Goal: Obtain resource: Obtain resource

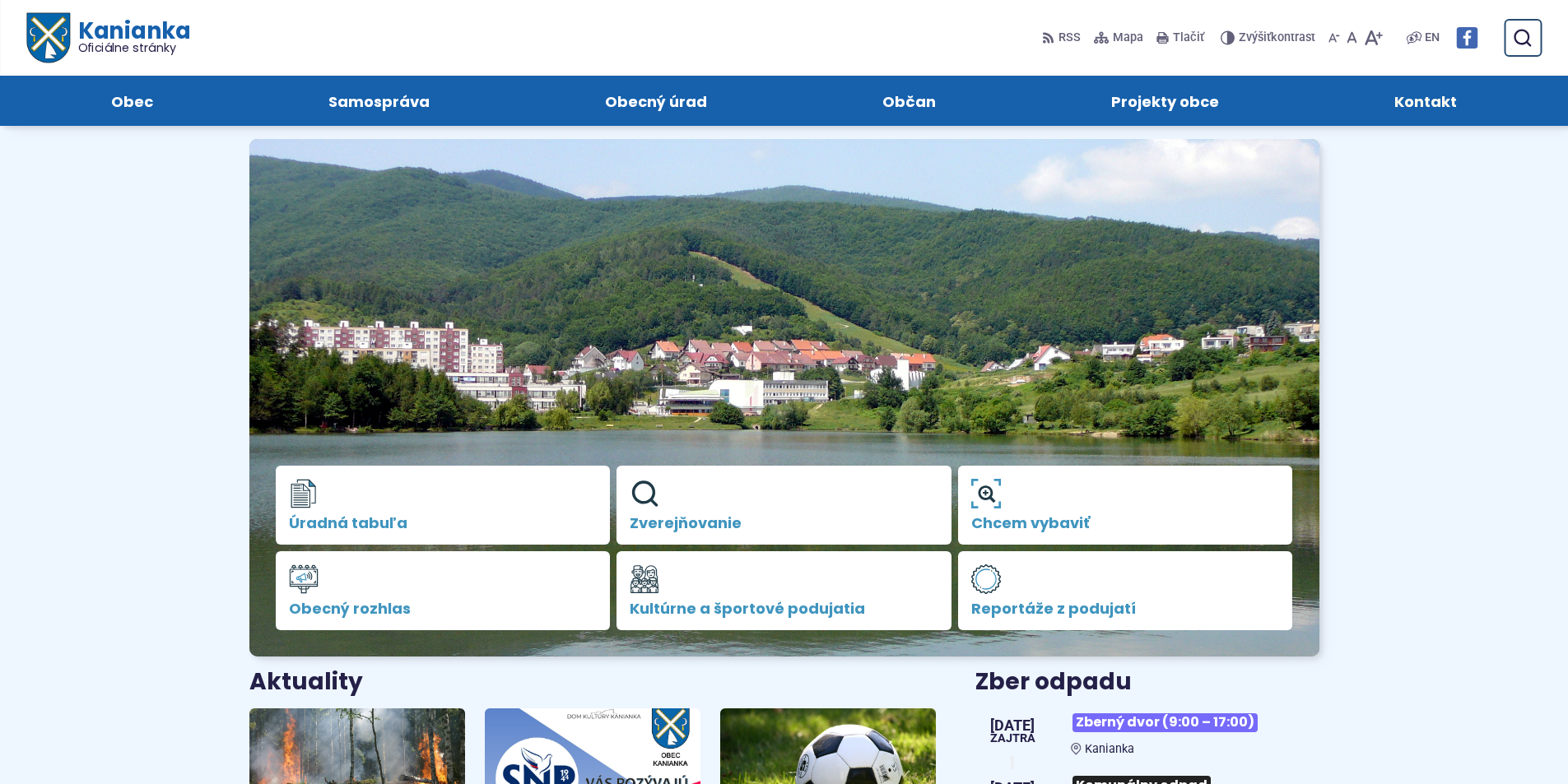
click at [1435, 101] on span "Kontakt" at bounding box center [1425, 100] width 63 height 50
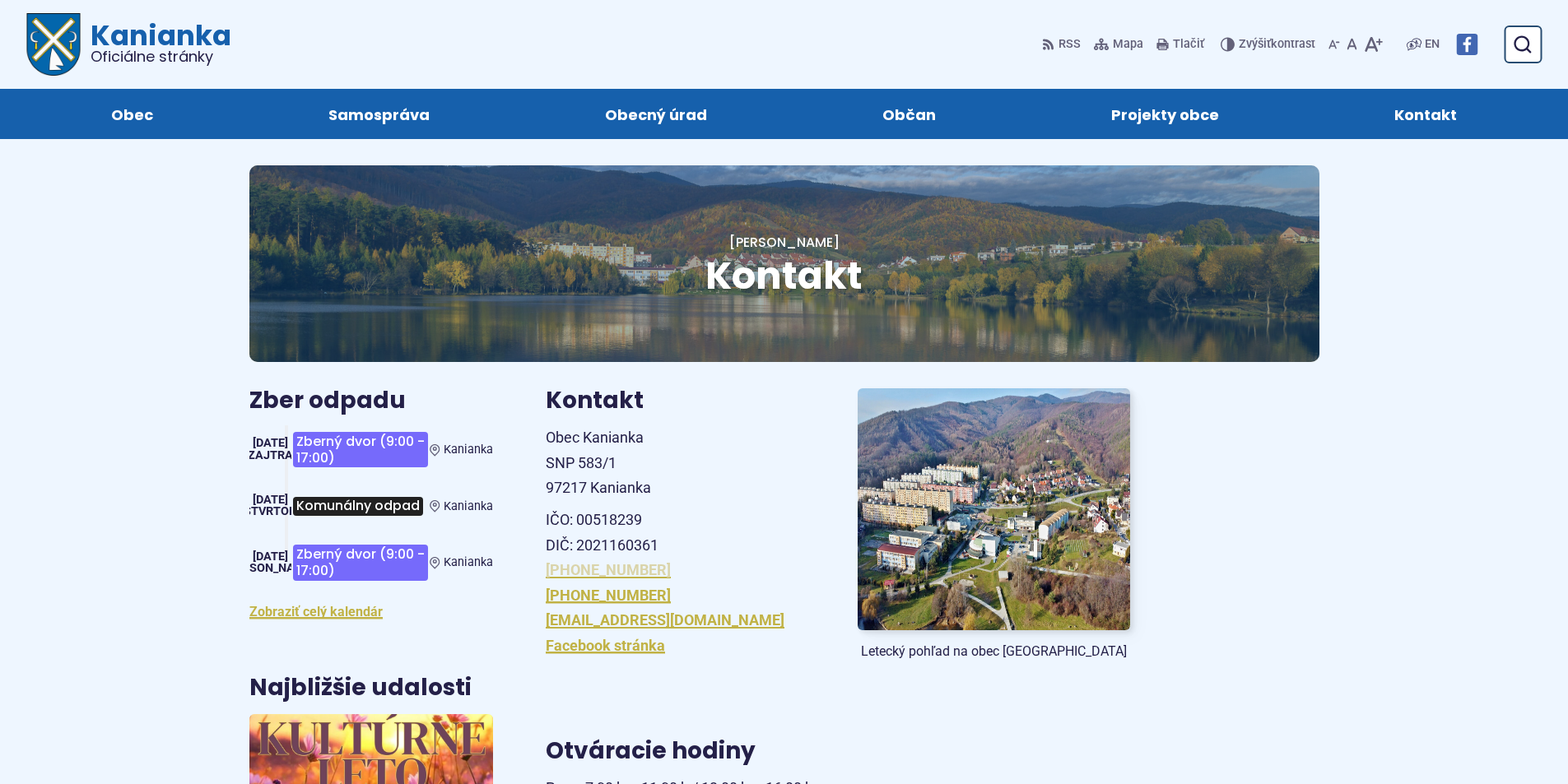
drag, startPoint x: 674, startPoint y: 569, endPoint x: 584, endPoint y: 568, distance: 90.0
click at [584, 568] on p "+421 46 518 60 30 +421 905 885 730 obec@kanianka.sk Facebook stránka" at bounding box center [682, 608] width 272 height 100
copy link "46 518 60 30"
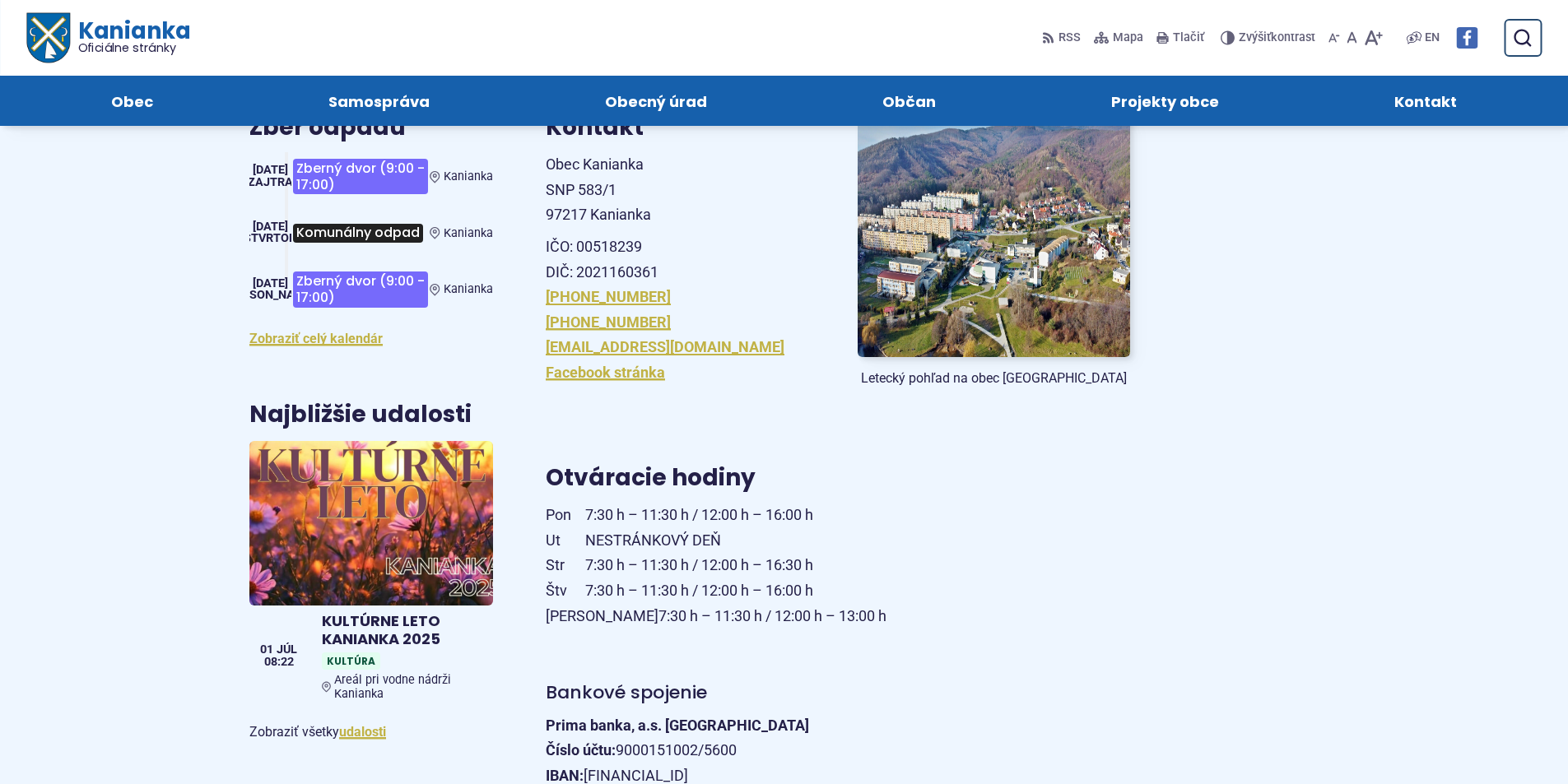
scroll to position [247, 0]
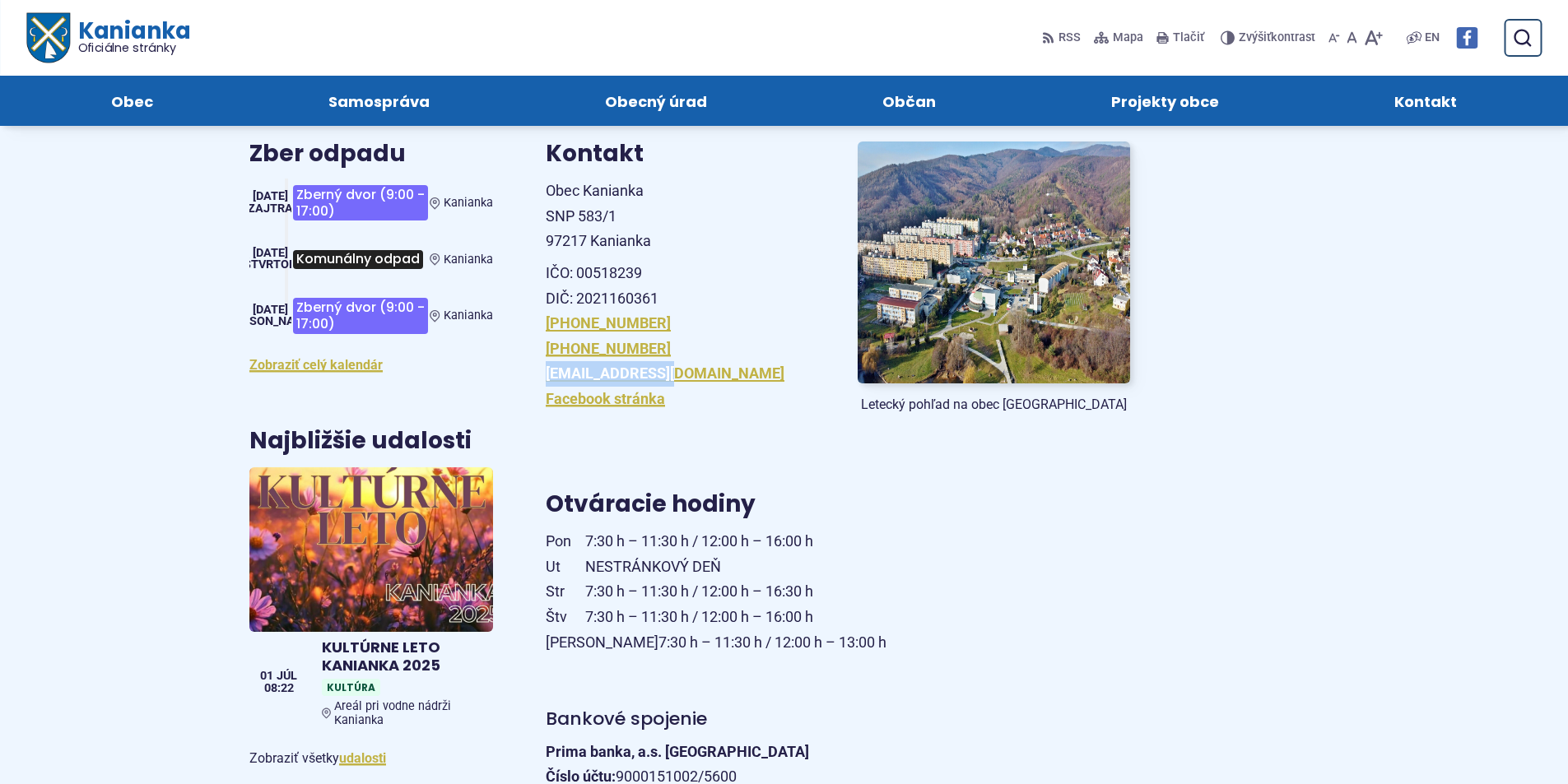
drag, startPoint x: 642, startPoint y: 367, endPoint x: 537, endPoint y: 372, distance: 105.1
copy link "[EMAIL_ADDRESS][DOMAIN_NAME]"
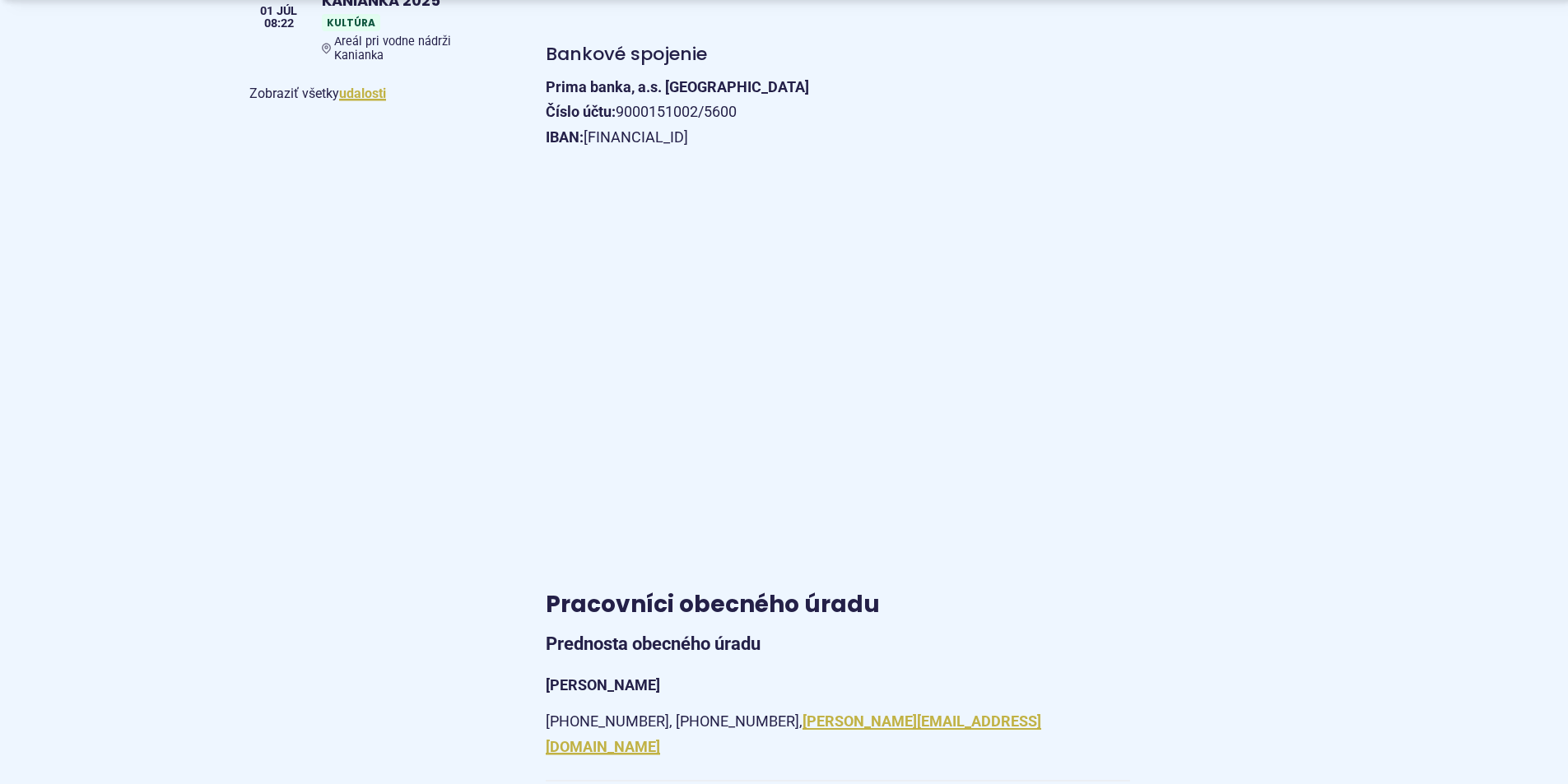
scroll to position [1069, 0]
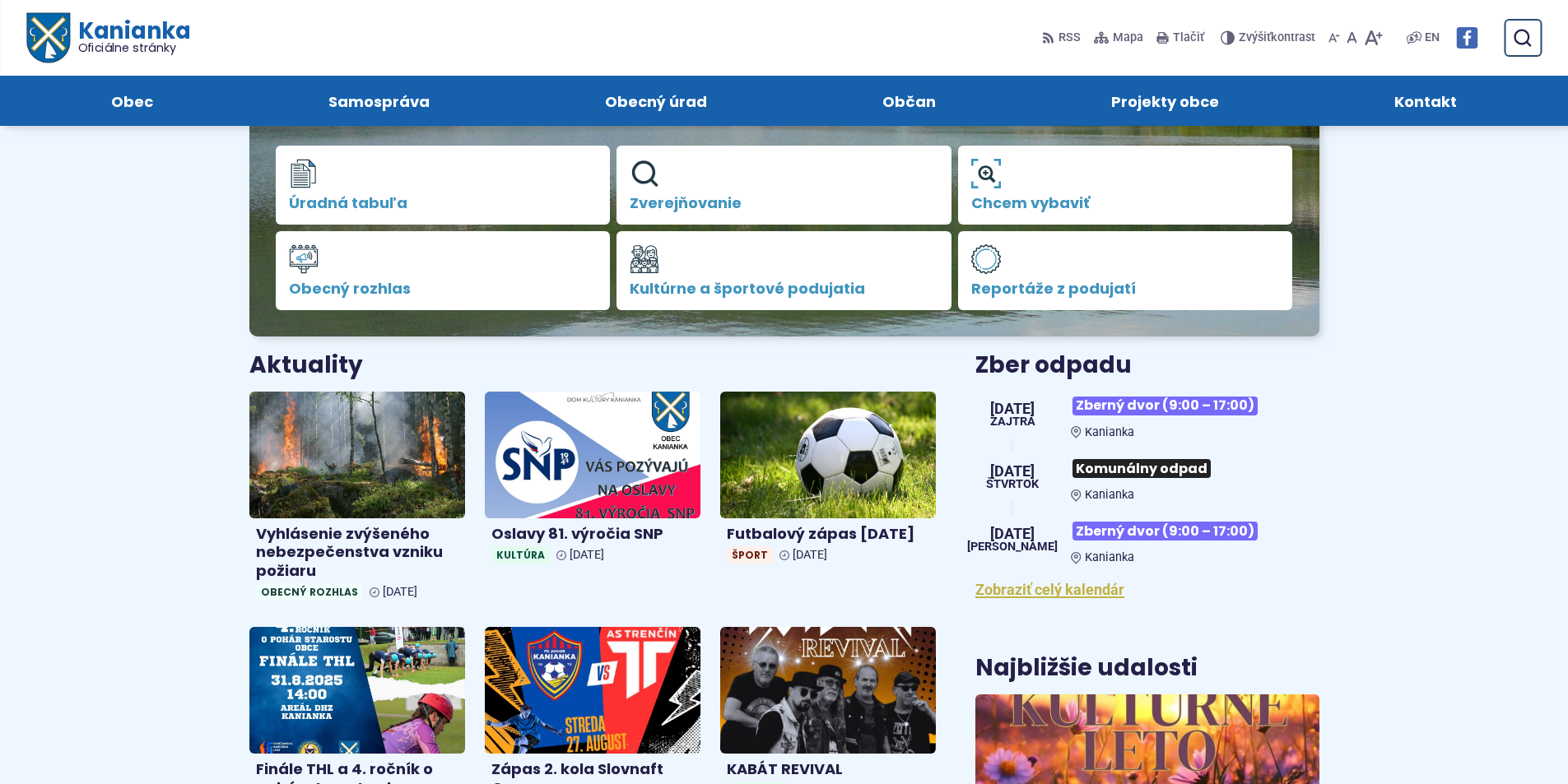
scroll to position [165, 0]
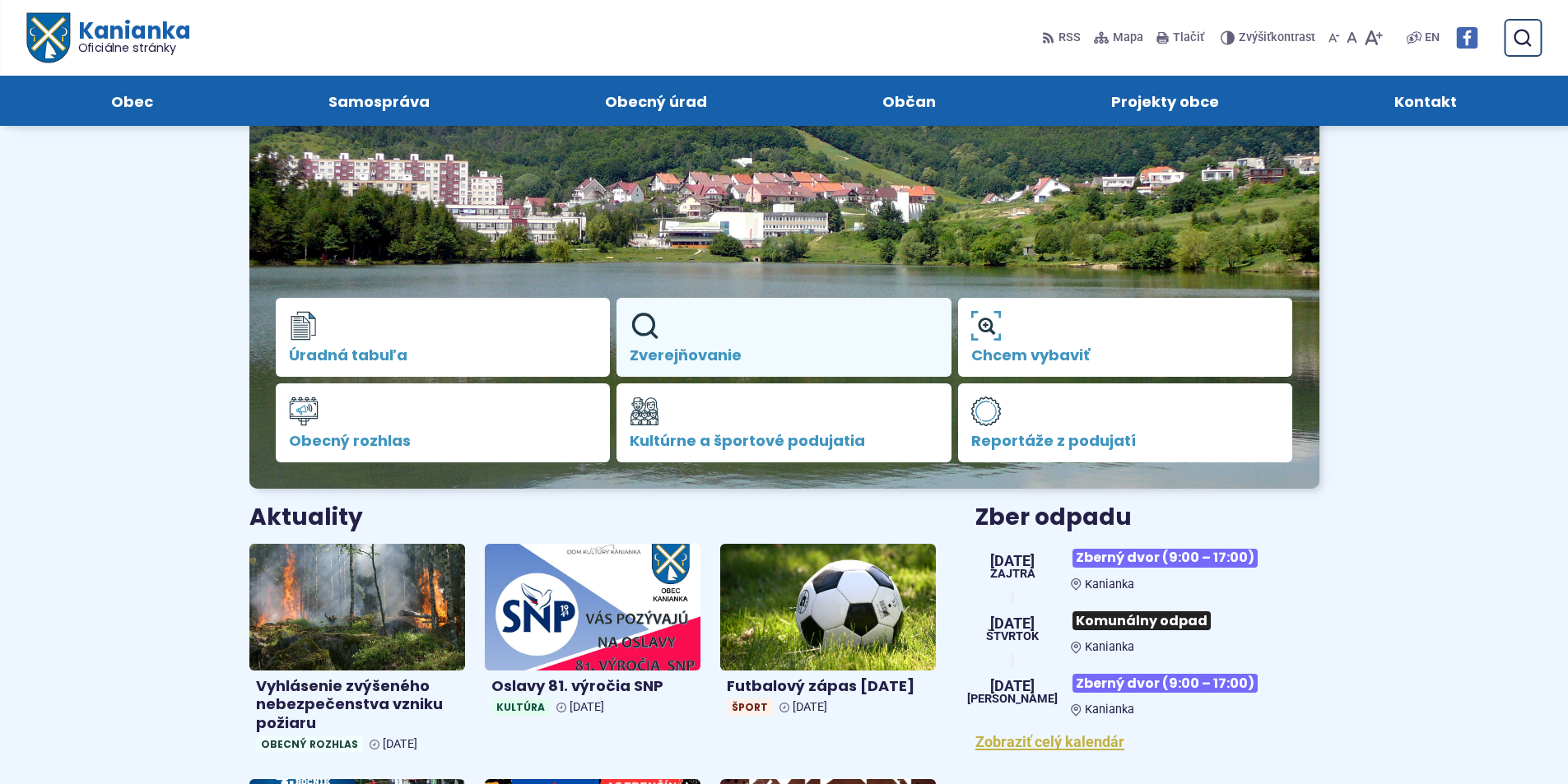
click at [714, 334] on link "Zverejňovanie" at bounding box center [784, 338] width 335 height 79
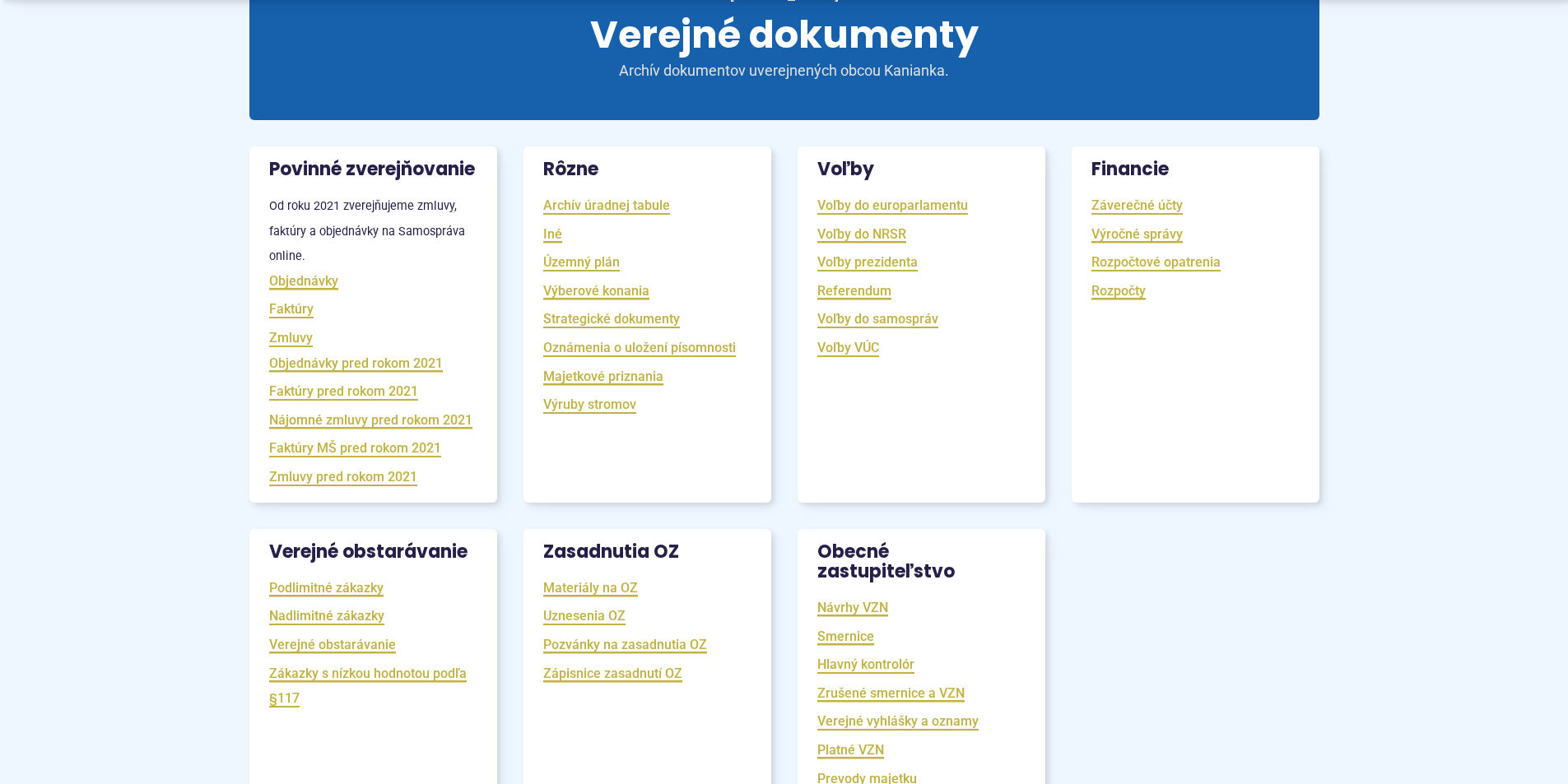
scroll to position [329, 0]
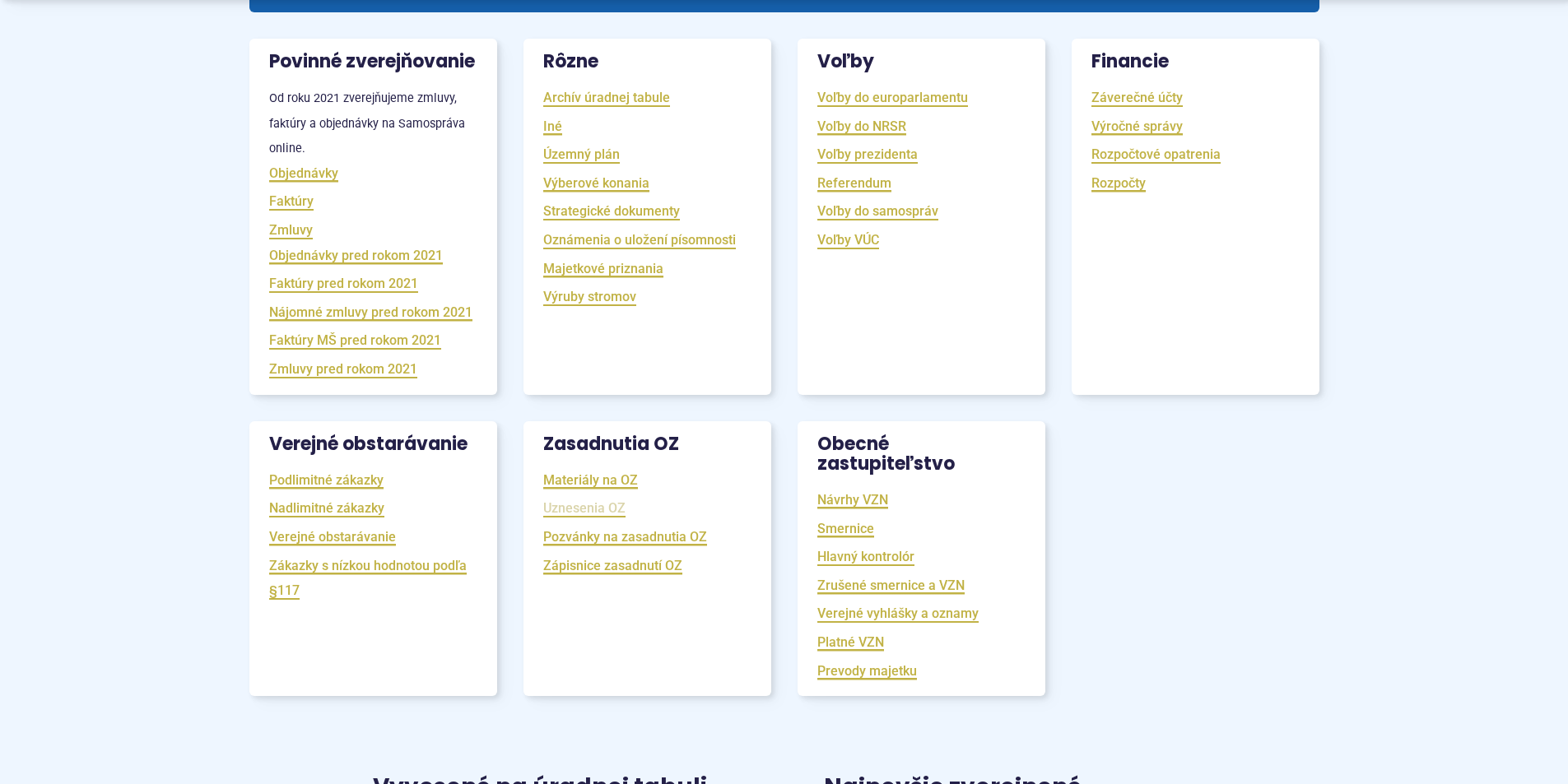
click at [579, 518] on link "Uznesenia OZ" at bounding box center [584, 508] width 82 height 19
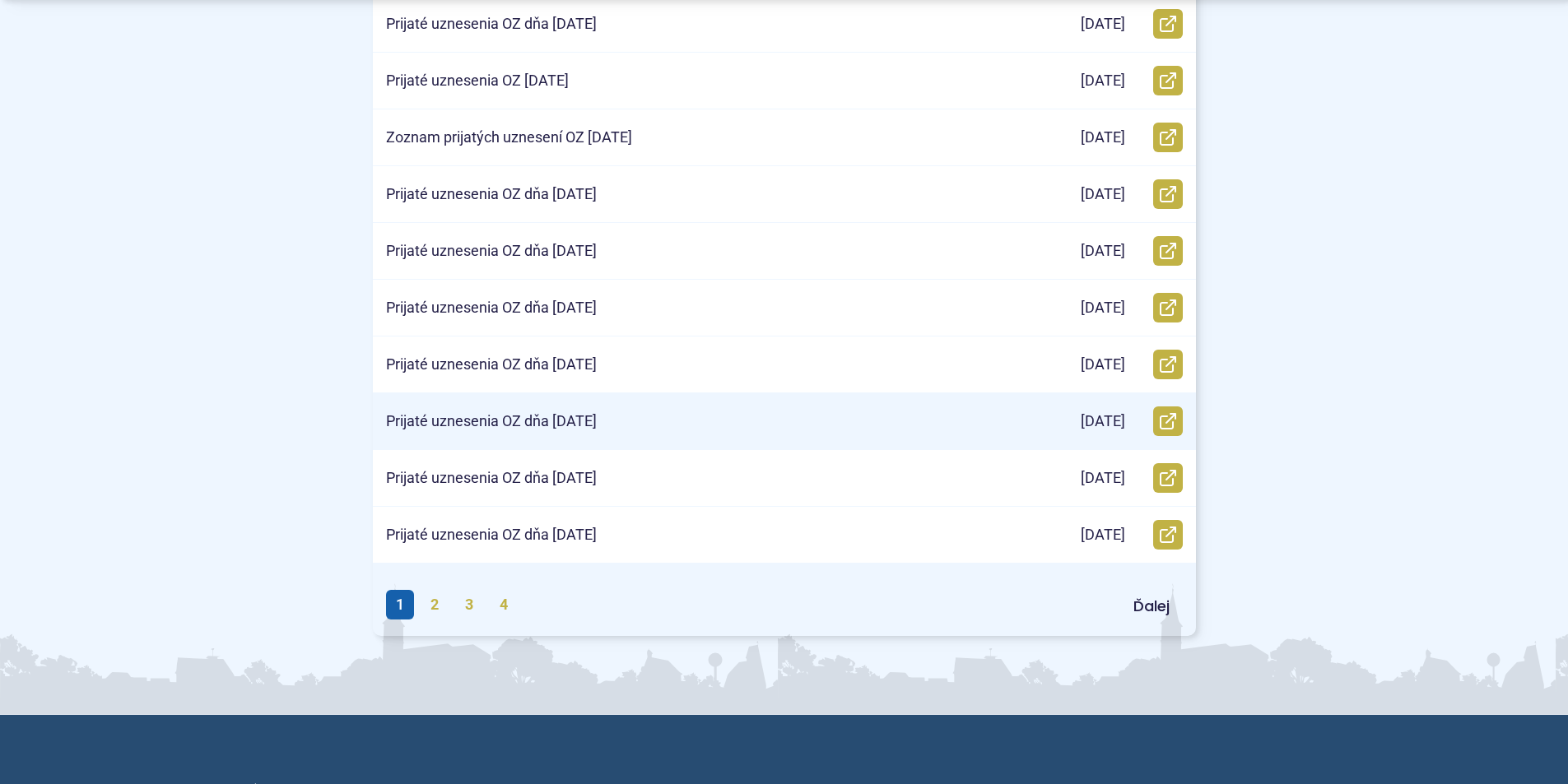
scroll to position [576, 0]
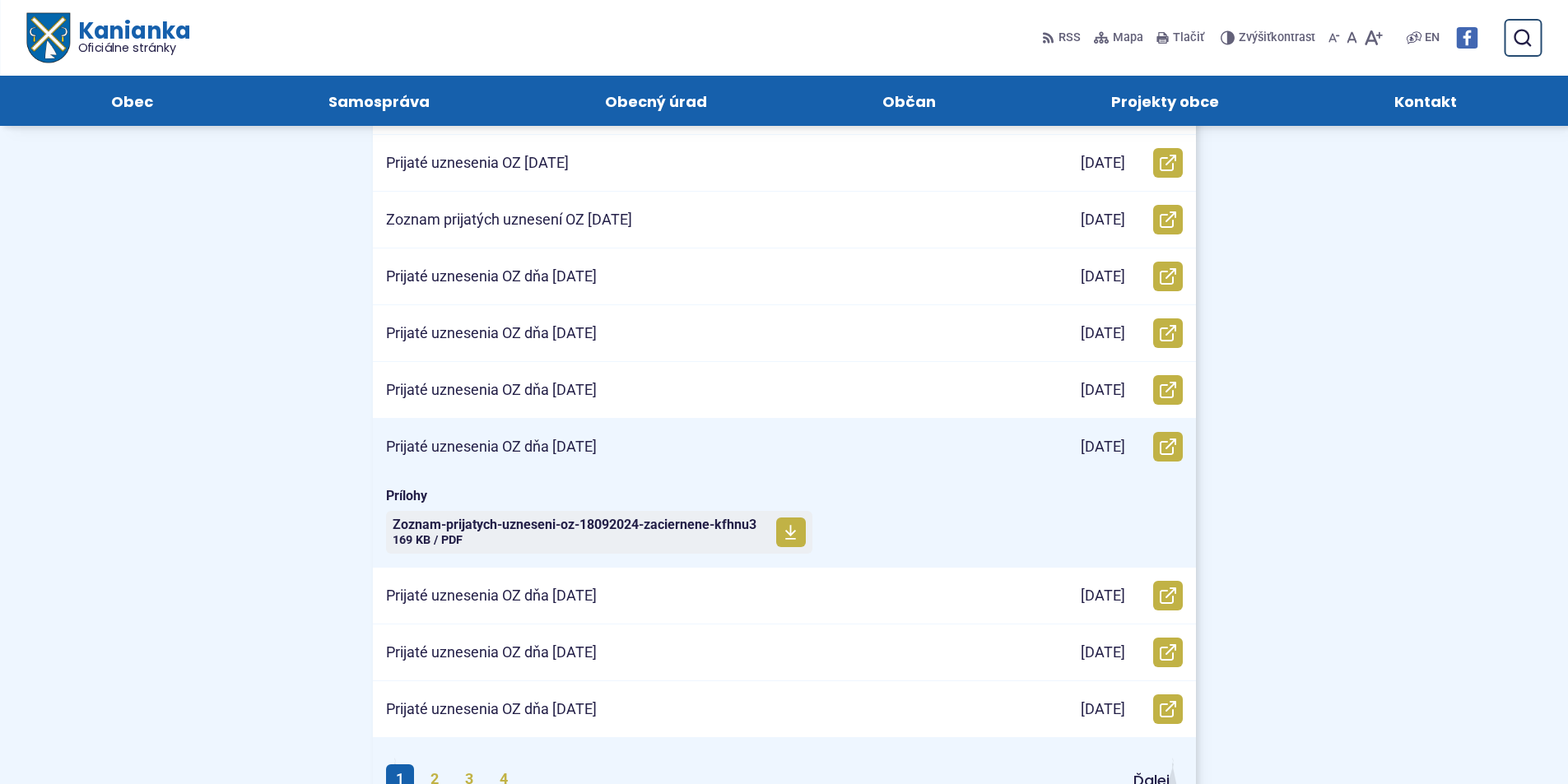
click at [597, 446] on p "Prijaté uznesenia OZ dňa 18.09.2024" at bounding box center [491, 447] width 210 height 19
click at [550, 523] on span "Zoznam-prijatych-uzneseni-oz-18092024-zaciernene-kfhnu3" at bounding box center [574, 526] width 364 height 14
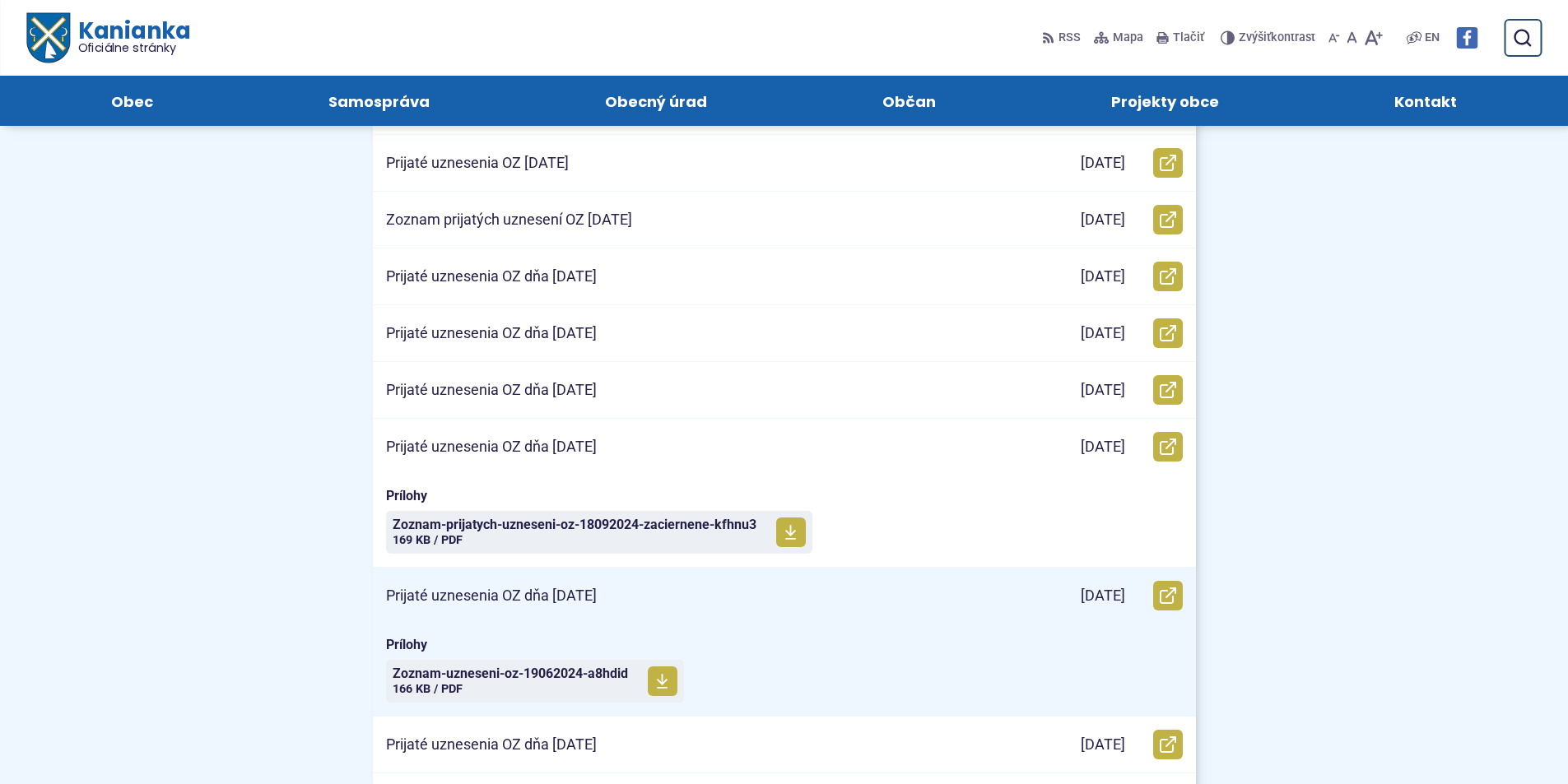
click at [570, 599] on p "Prijaté uznesenia OZ dňa 19.06.2024" at bounding box center [491, 596] width 210 height 19
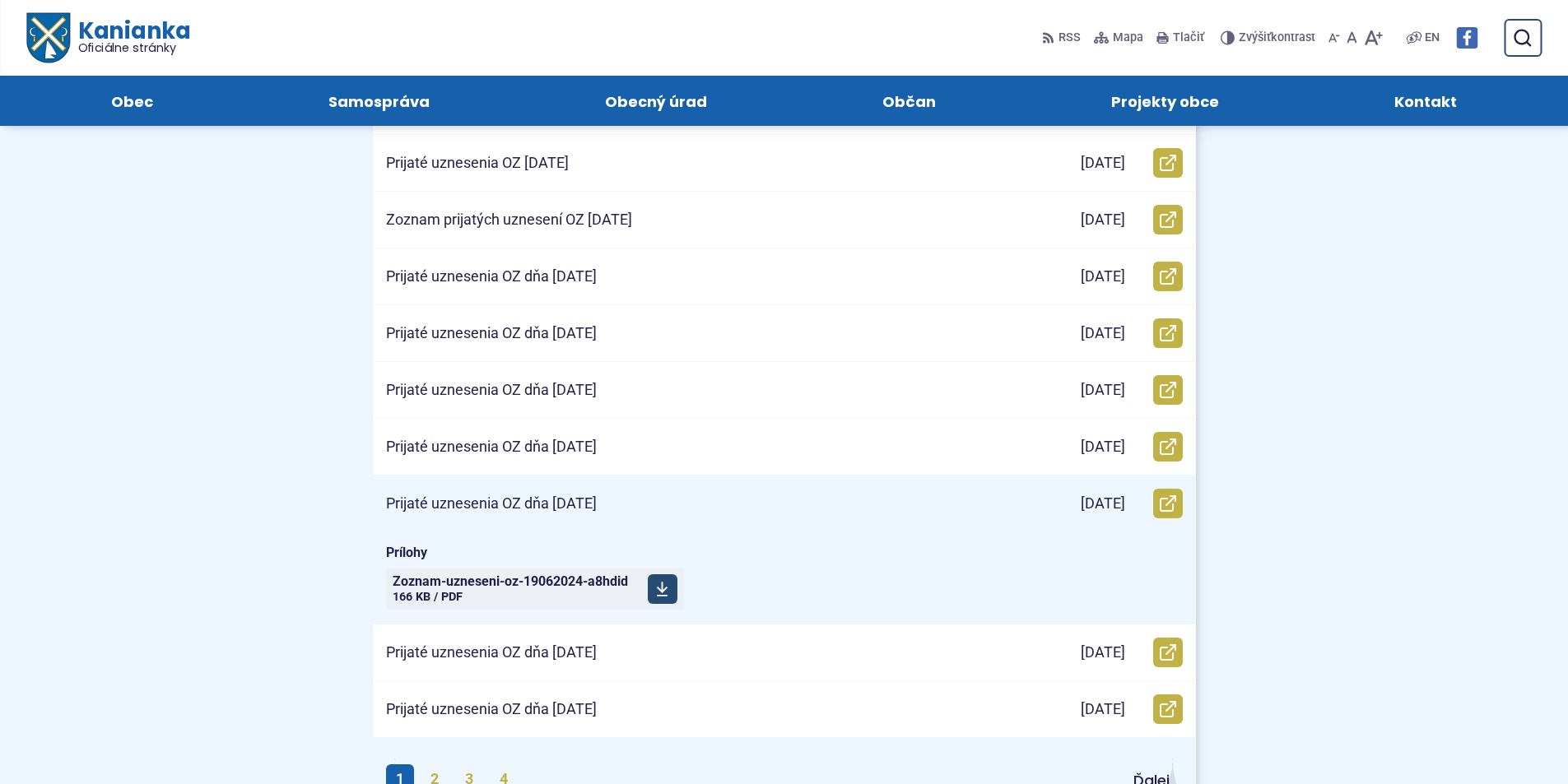
click at [563, 590] on span "Zoznam-uzneseni-oz-19062024-a8hdid Veľkosť a typ súboru 166 KB / PDF" at bounding box center [510, 589] width 235 height 41
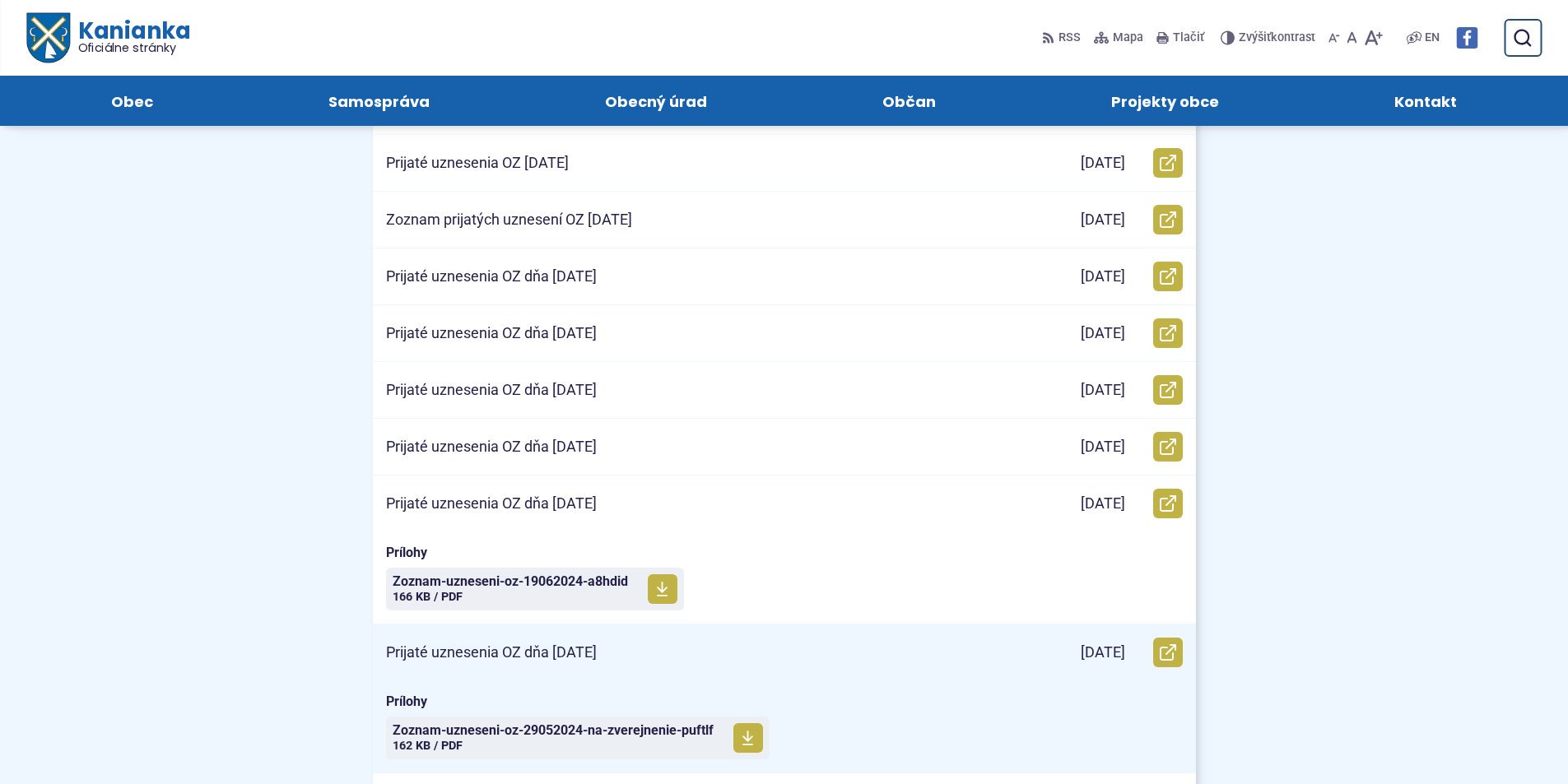
click at [509, 651] on p "Prijaté uznesenia OZ dňa 29.5.2024" at bounding box center [491, 653] width 210 height 19
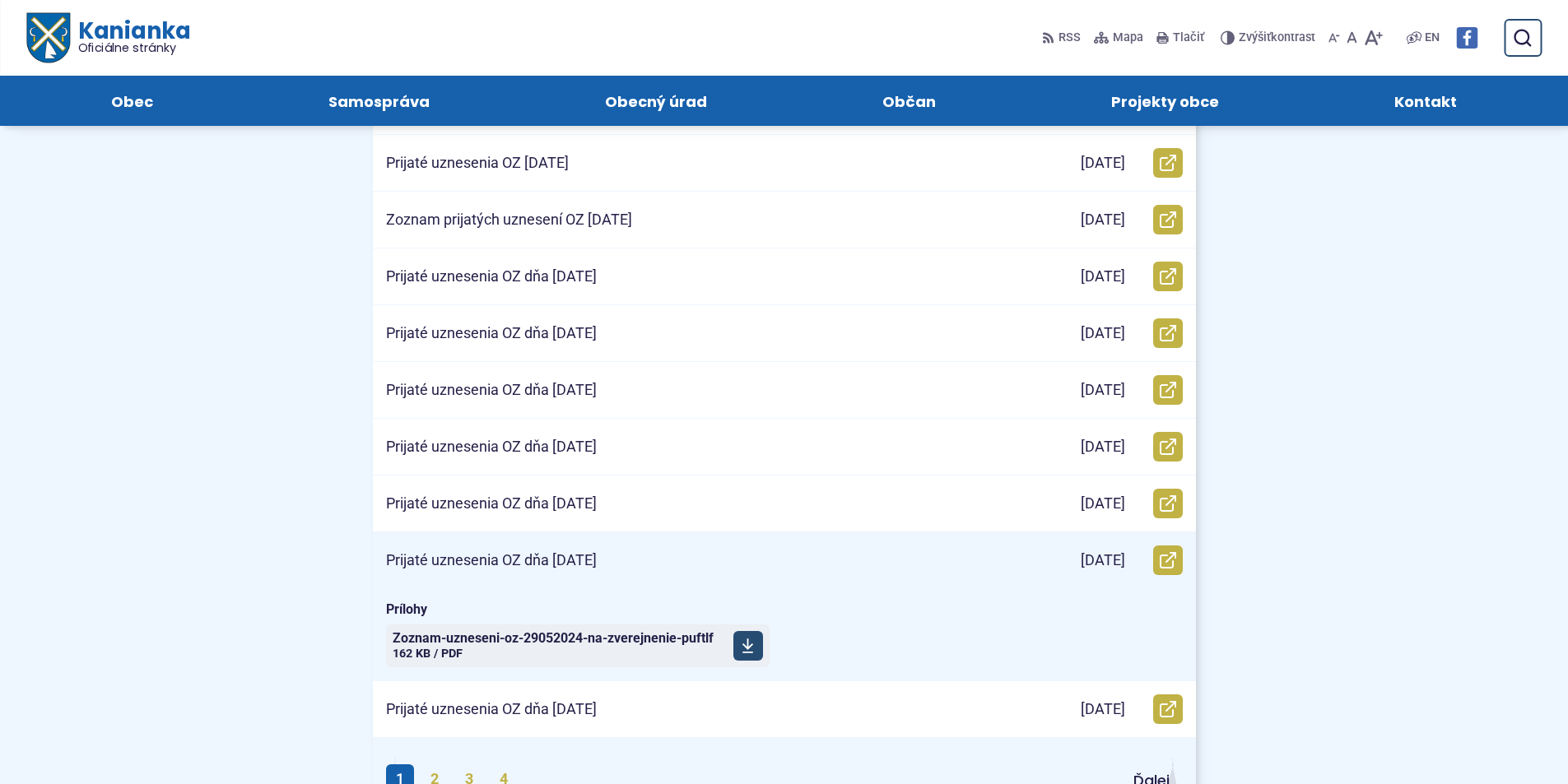
click at [538, 640] on span "Zoznam-uzneseni-oz-29052024-na-zverejnenie-puftlf" at bounding box center [553, 638] width 321 height 14
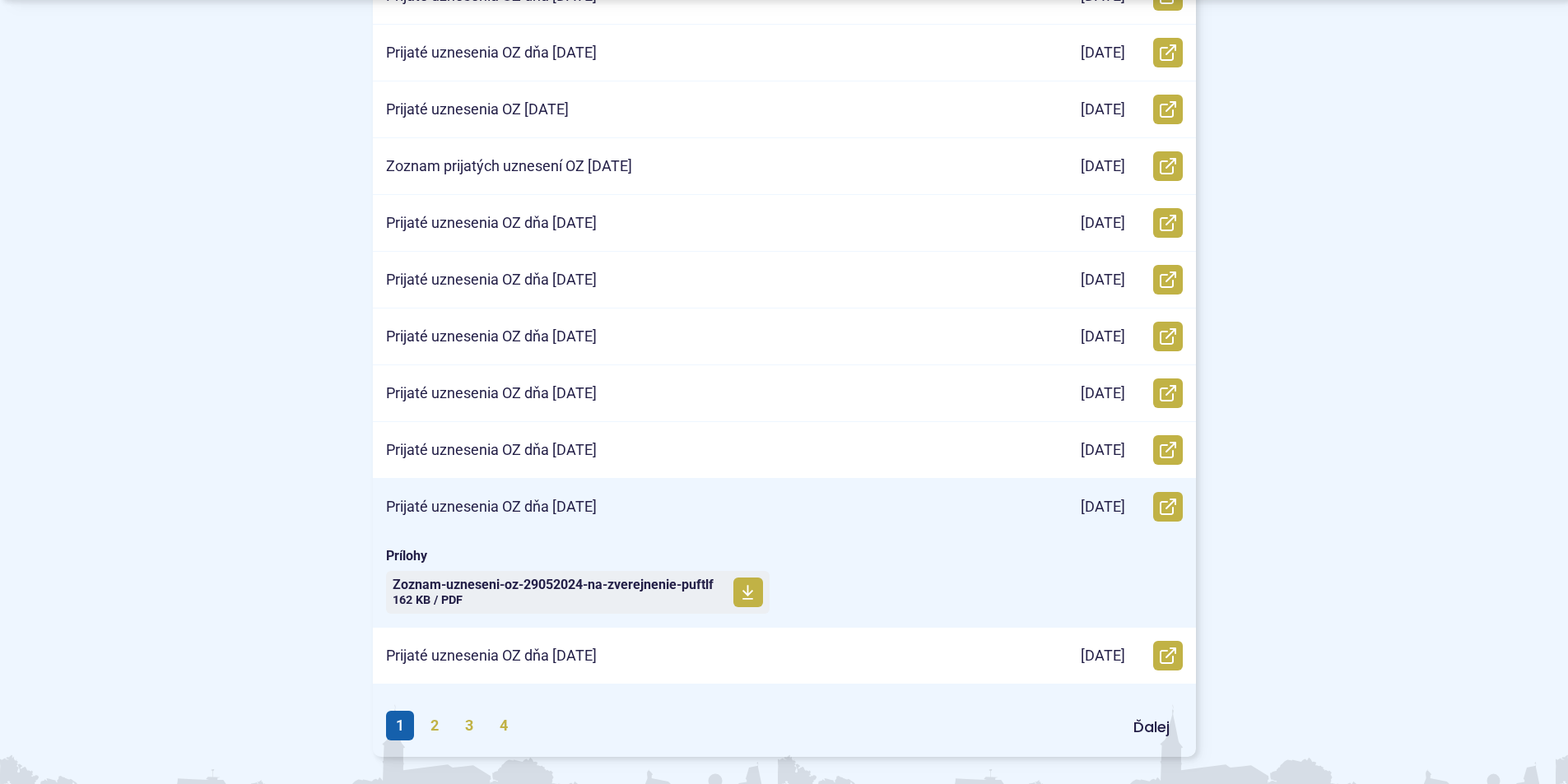
scroll to position [659, 0]
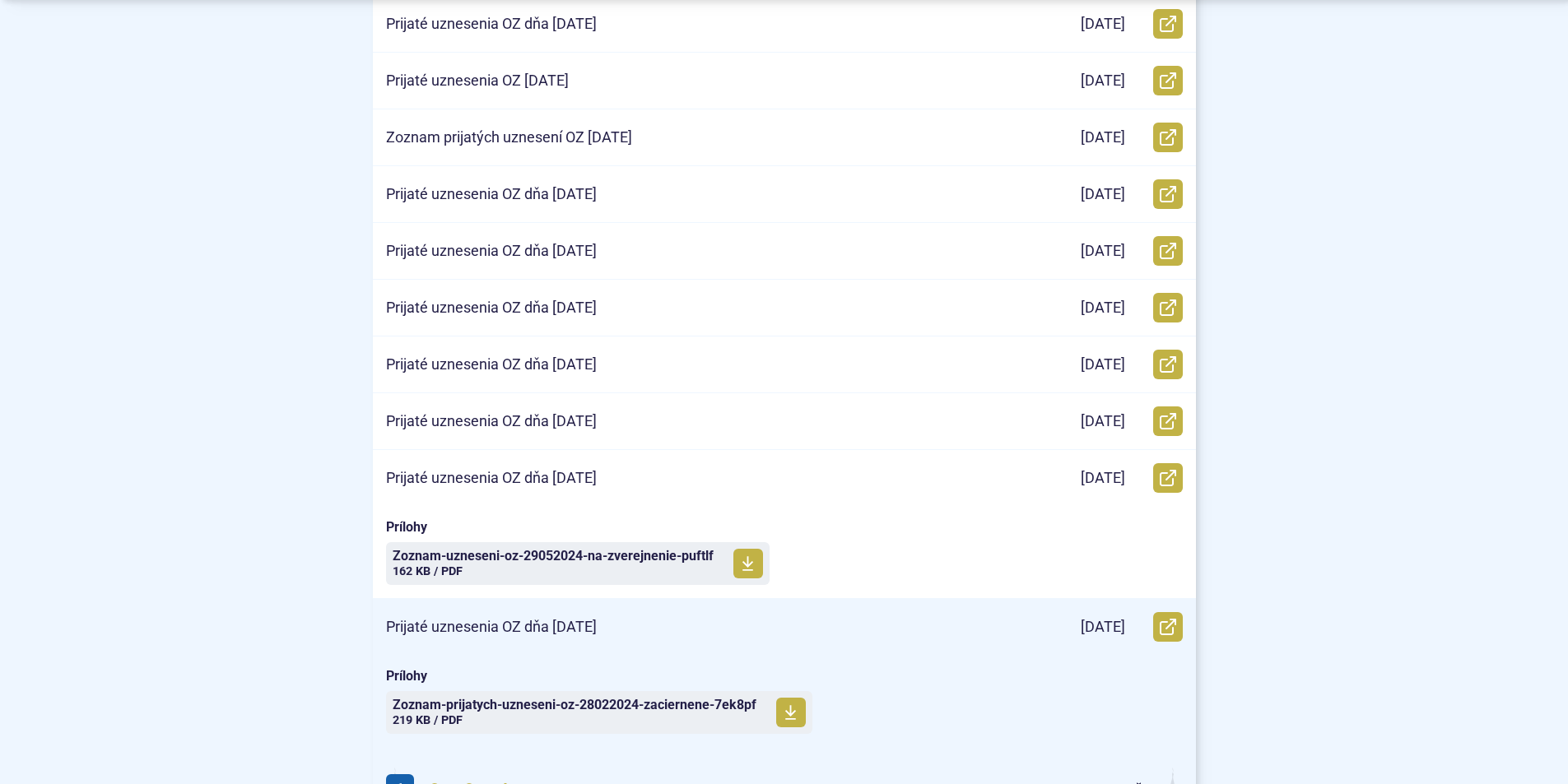
click at [597, 628] on p "Prijaté uznesenia OZ dňa 28.02.2024" at bounding box center [491, 628] width 210 height 19
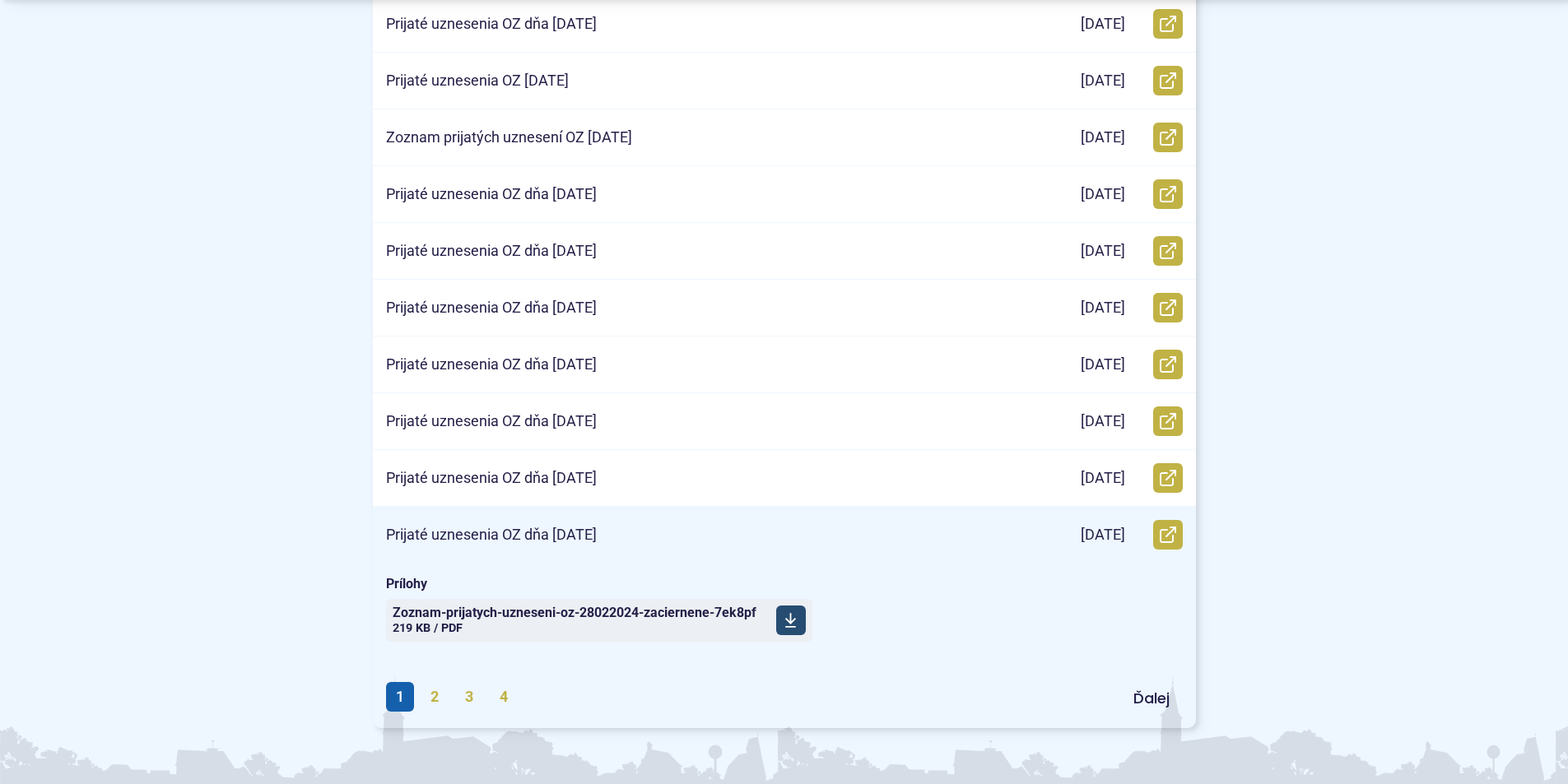
click at [558, 611] on span "Zoznam-prijatych-uzneseni-oz-28022024-zaciernene-7ek8pf" at bounding box center [574, 613] width 364 height 14
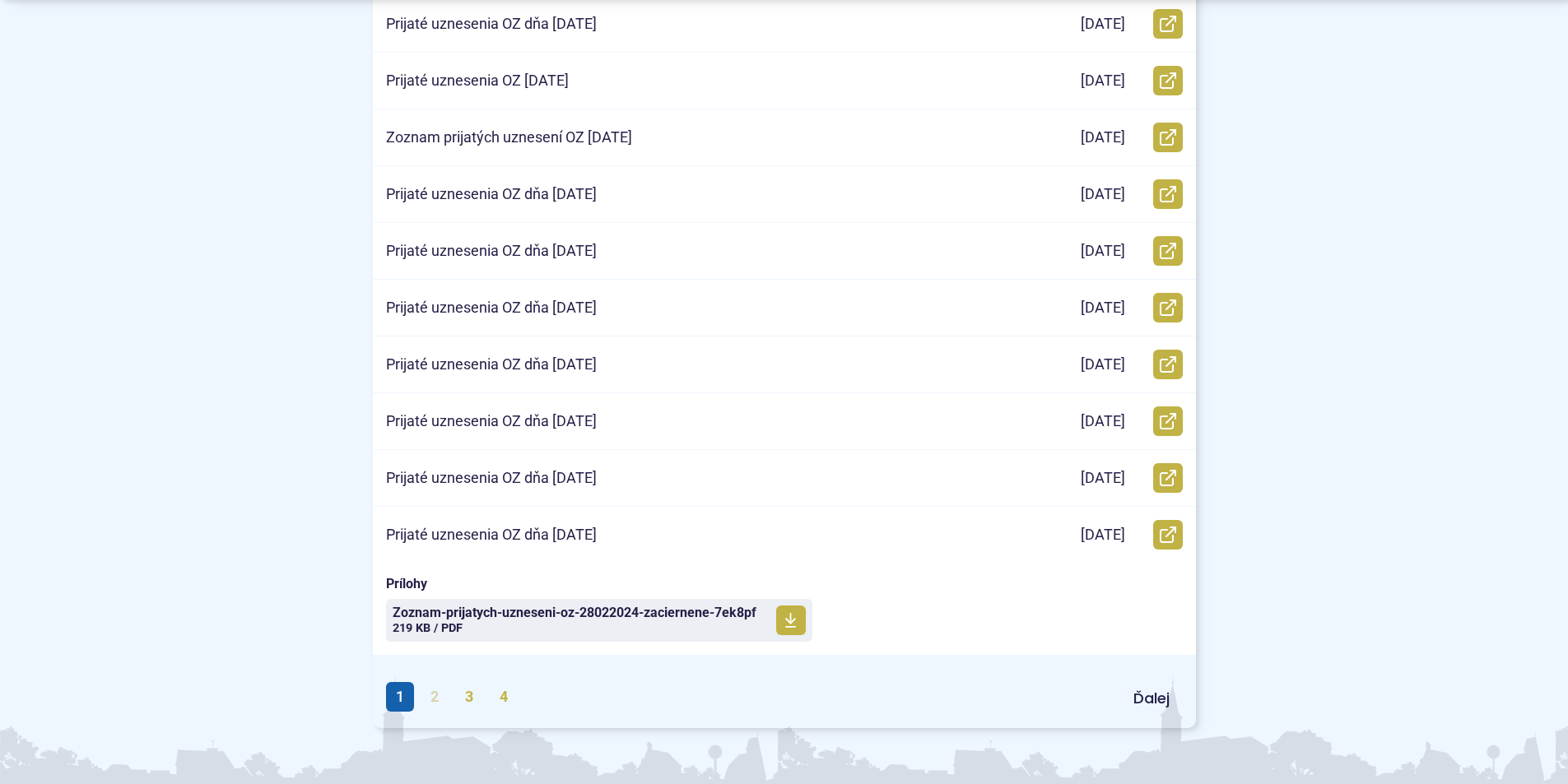
click at [432, 693] on link "2" at bounding box center [434, 696] width 28 height 30
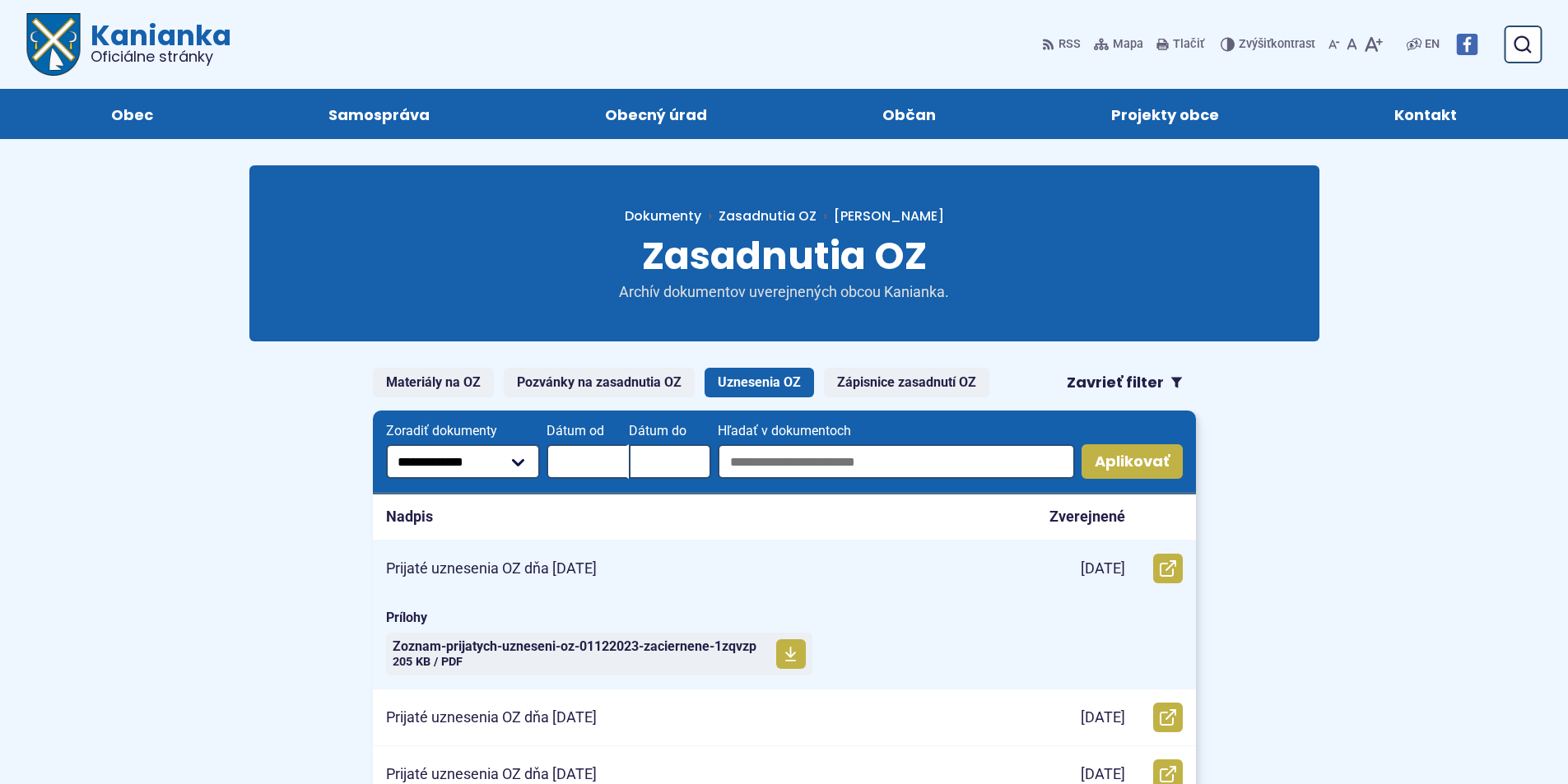
click at [524, 568] on p "Prijaté uznesenia OZ dňa [DATE]" at bounding box center [491, 569] width 210 height 19
click at [536, 650] on span "Zoznam-prijatych-uzneseni-oz-01122023-zaciernene-1zqvzp" at bounding box center [574, 647] width 364 height 14
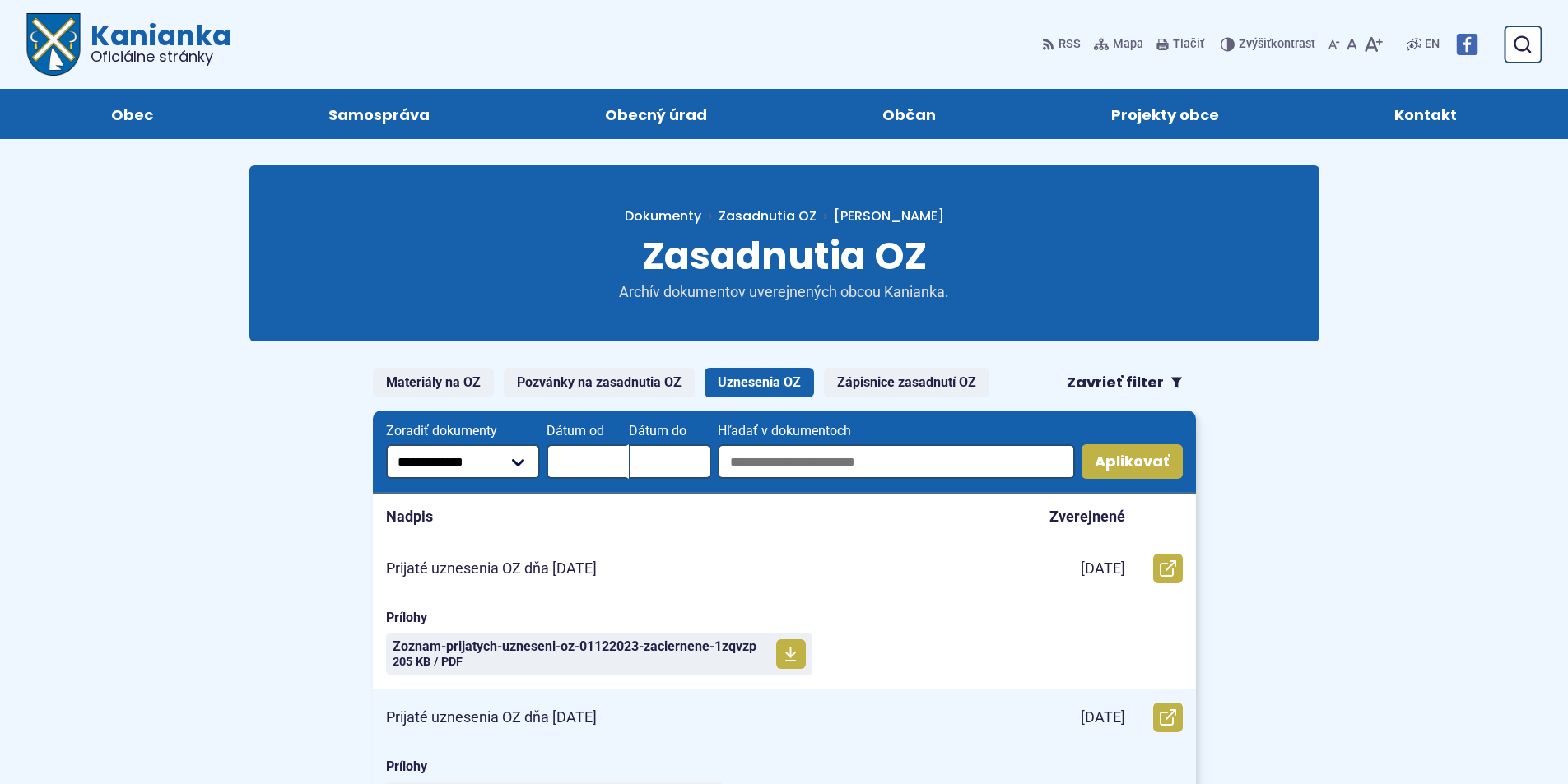
click at [559, 719] on p "Prijaté uznesenia OZ dňa 25.10.2023" at bounding box center [491, 718] width 210 height 19
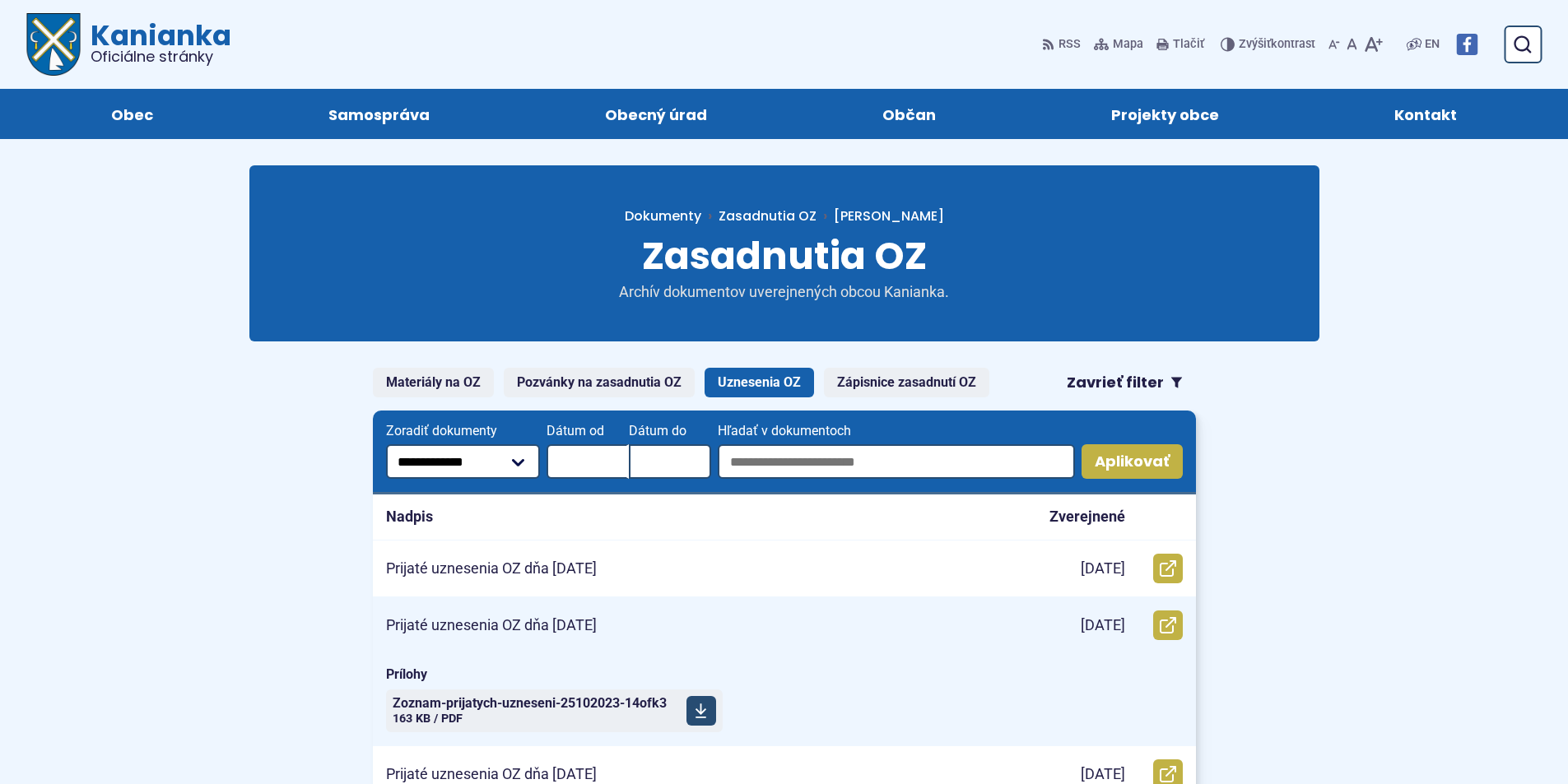
click at [554, 706] on span "Zoznam-prijatych-uzneseni-25102023-14ofk3" at bounding box center [530, 704] width 274 height 14
